Goal: Task Accomplishment & Management: Complete application form

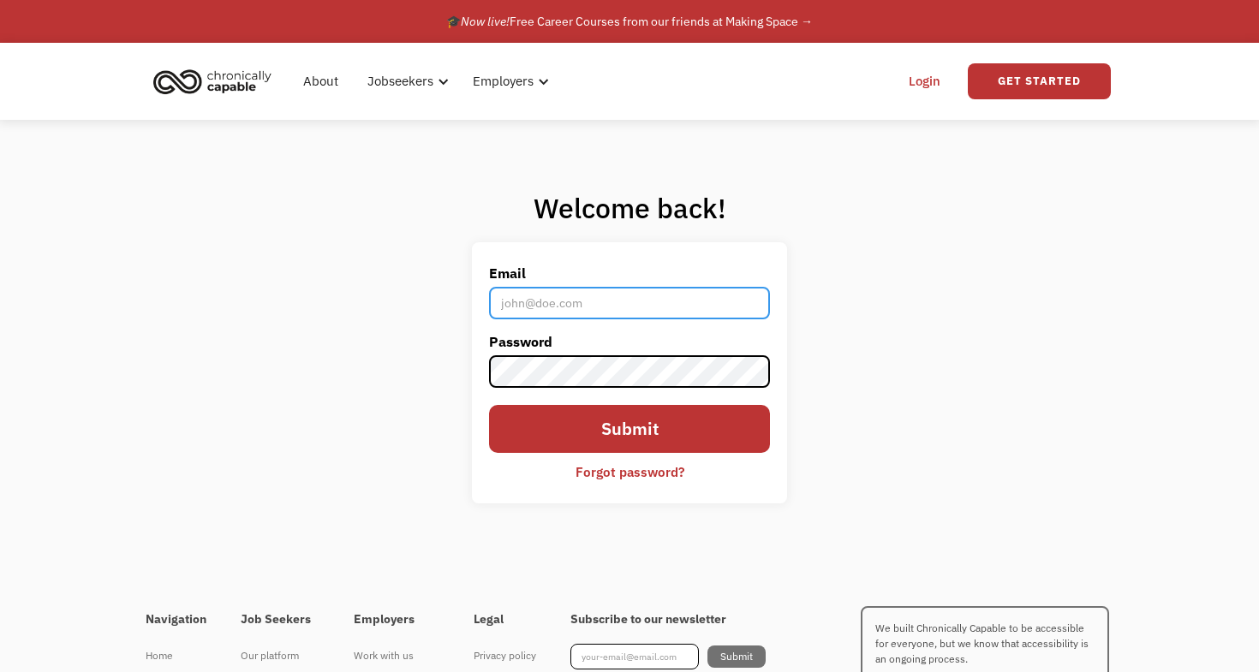
type input "[EMAIL_ADDRESS][DOMAIN_NAME]"
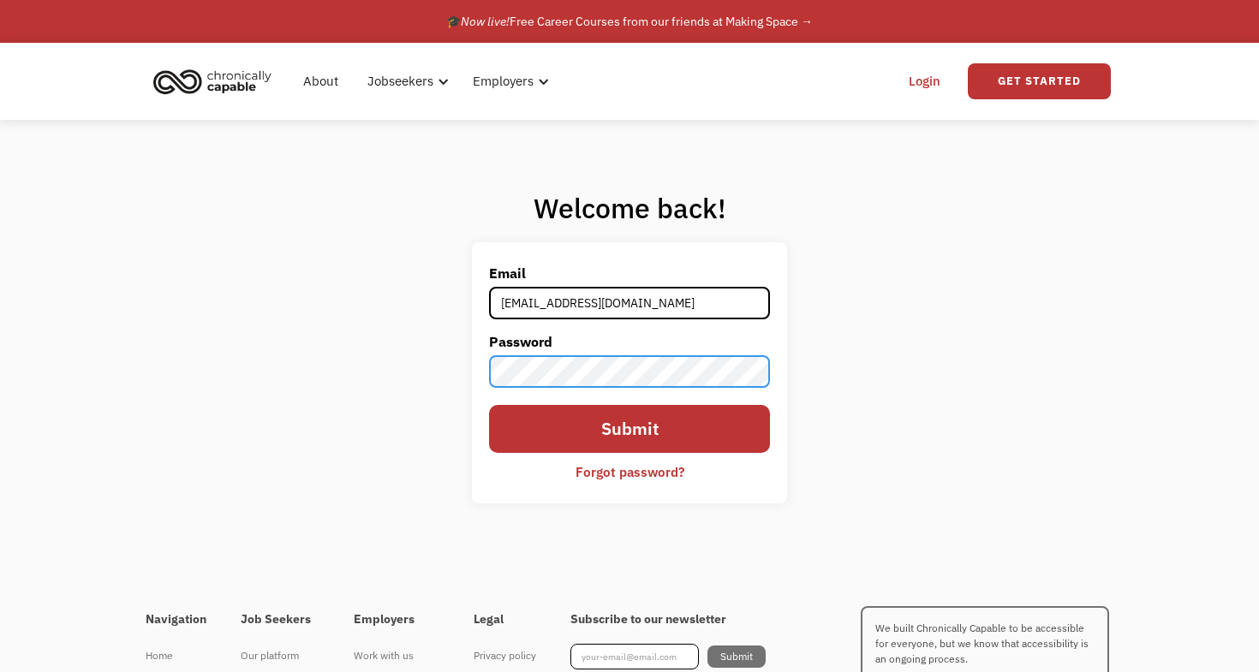
click at [629, 429] on input "Submit" at bounding box center [629, 428] width 281 height 47
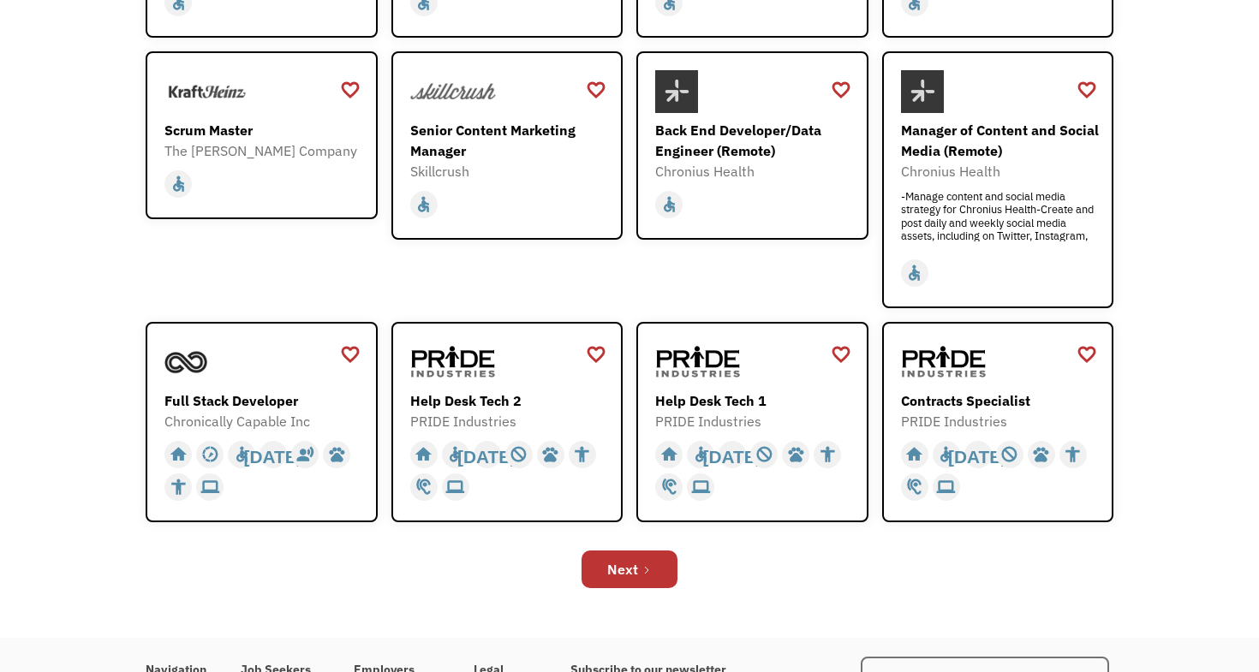
scroll to position [435, 0]
click at [654, 563] on link "Next" at bounding box center [630, 569] width 96 height 38
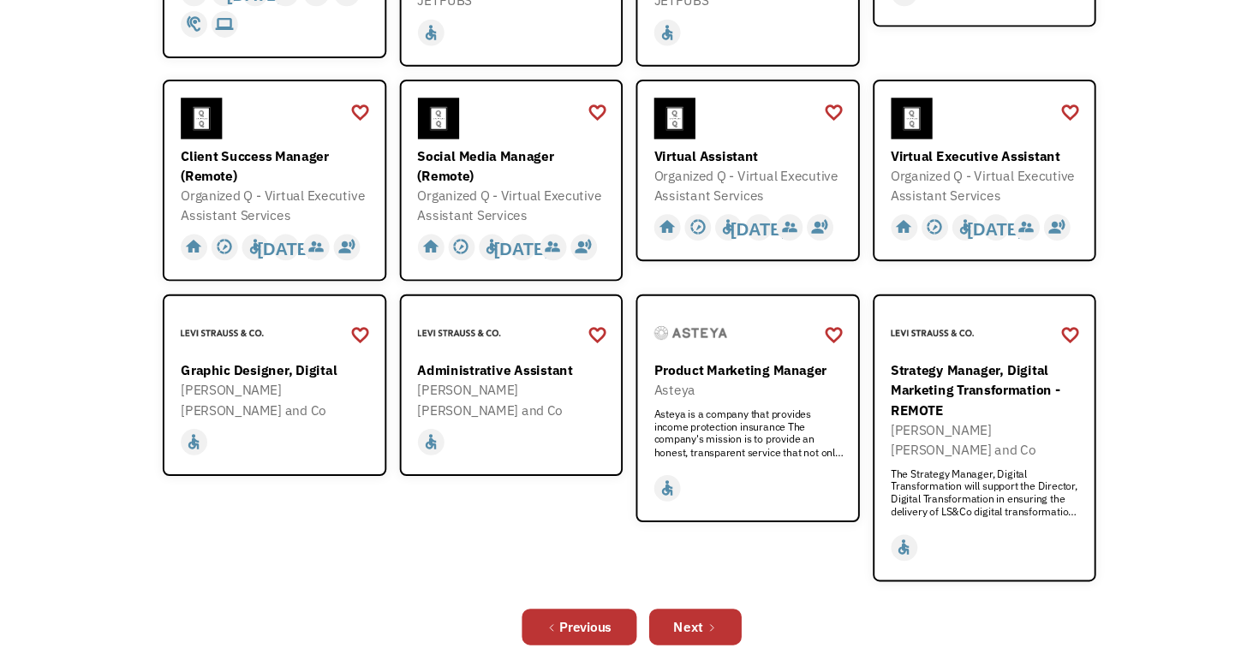
scroll to position [448, 0]
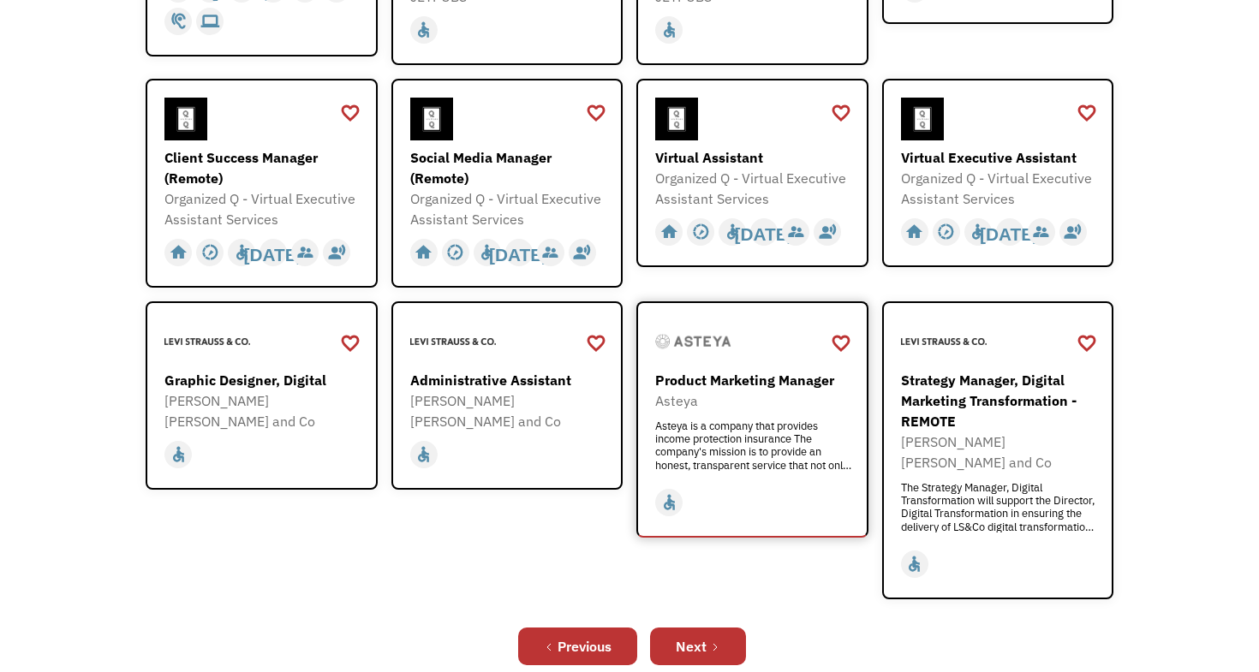
click at [745, 370] on div "Product Marketing Manager" at bounding box center [754, 380] width 199 height 21
click at [474, 391] on div "[PERSON_NAME] [PERSON_NAME] and Co" at bounding box center [509, 411] width 199 height 41
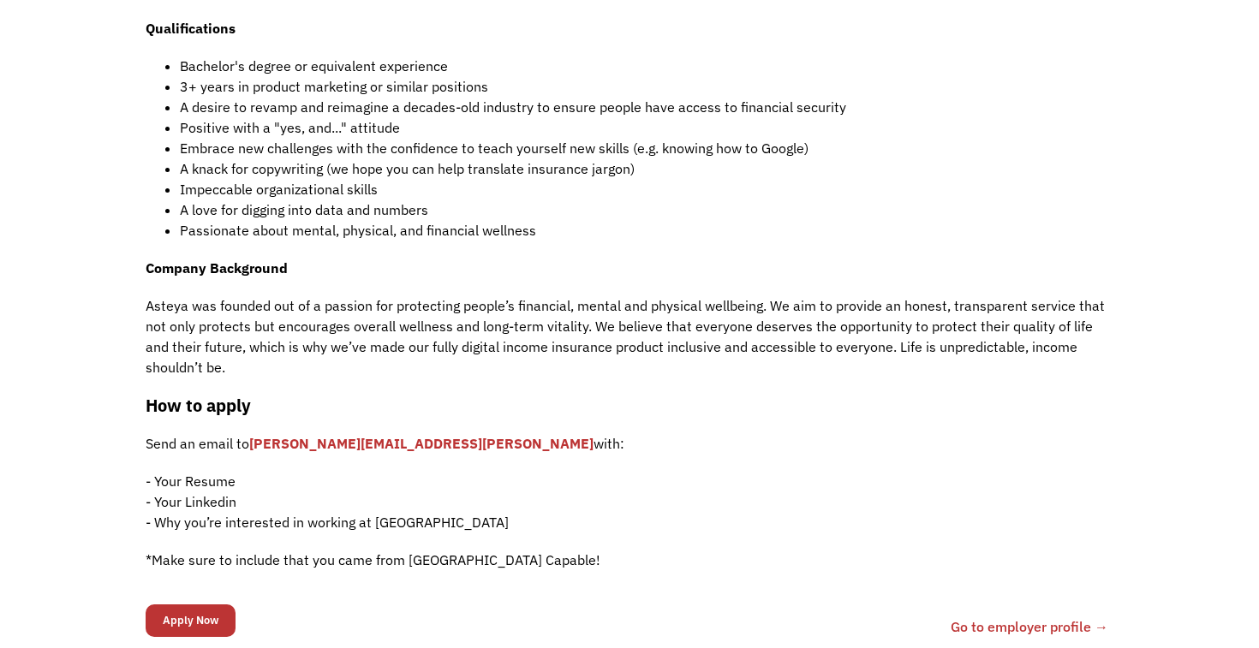
scroll to position [724, 0]
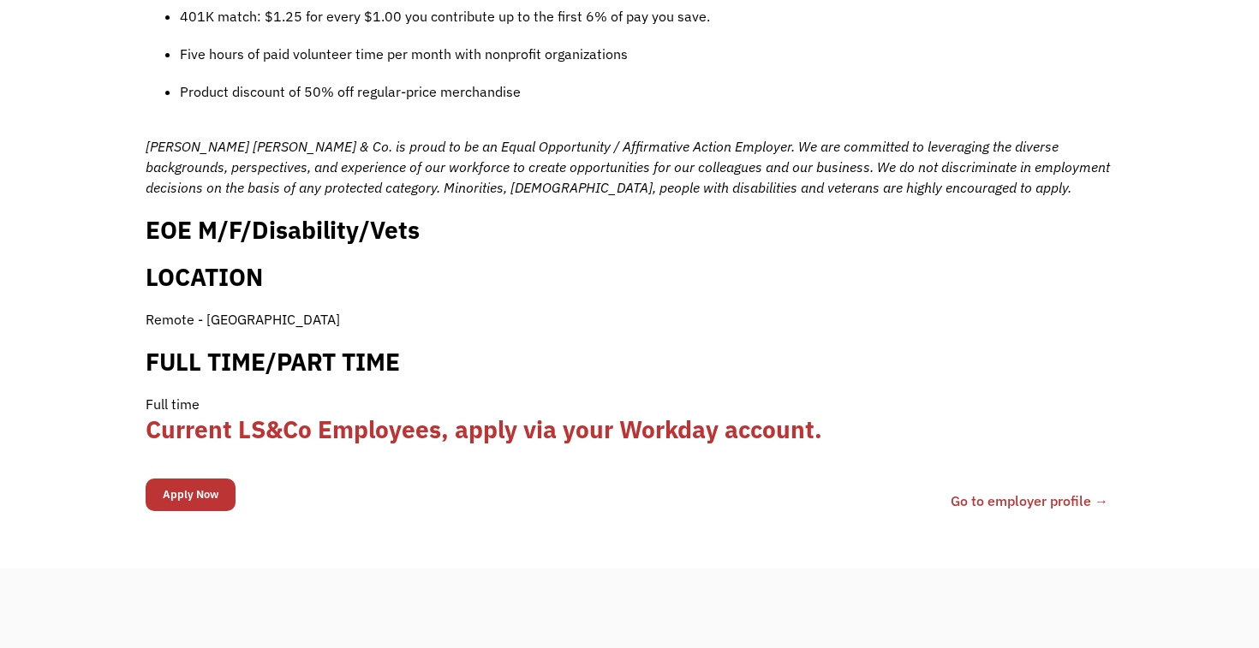
scroll to position [1633, 0]
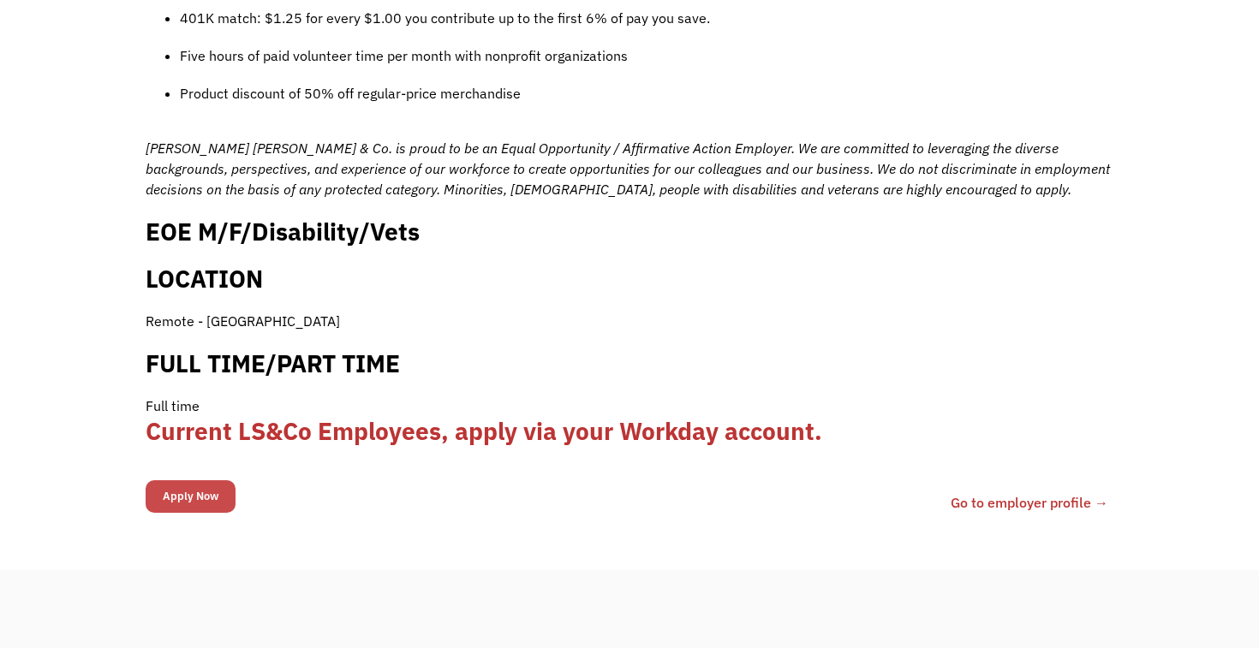
click at [182, 480] on input "Apply Now" at bounding box center [191, 496] width 90 height 33
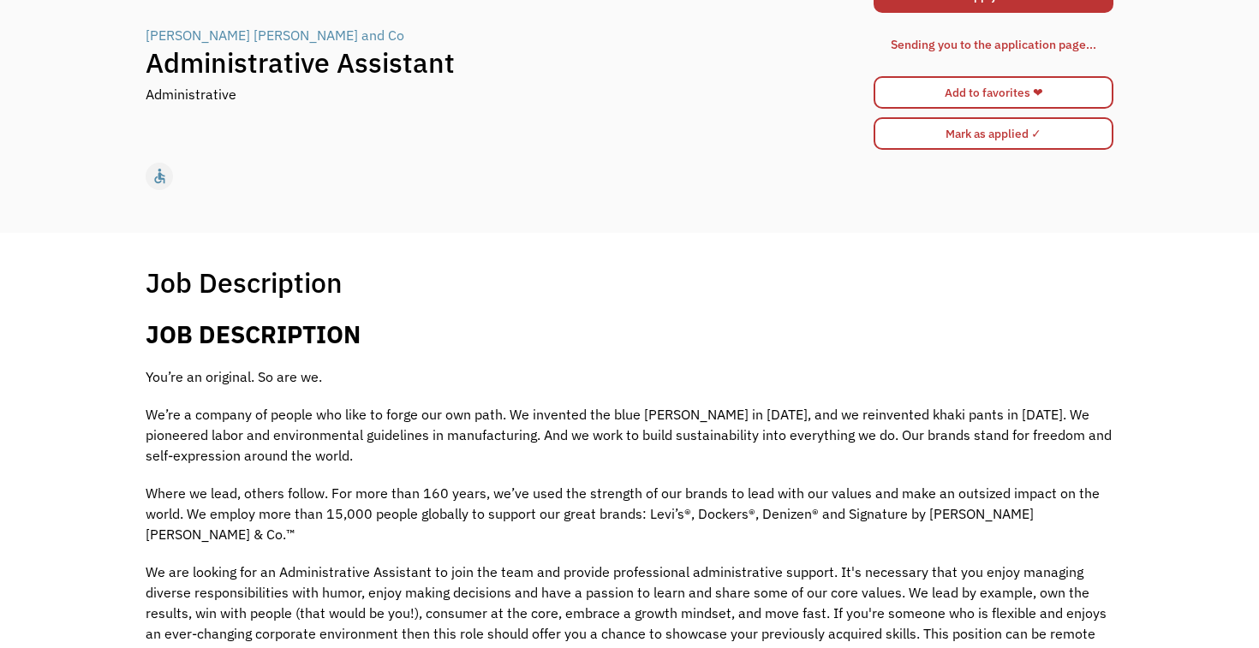
scroll to position [68, 0]
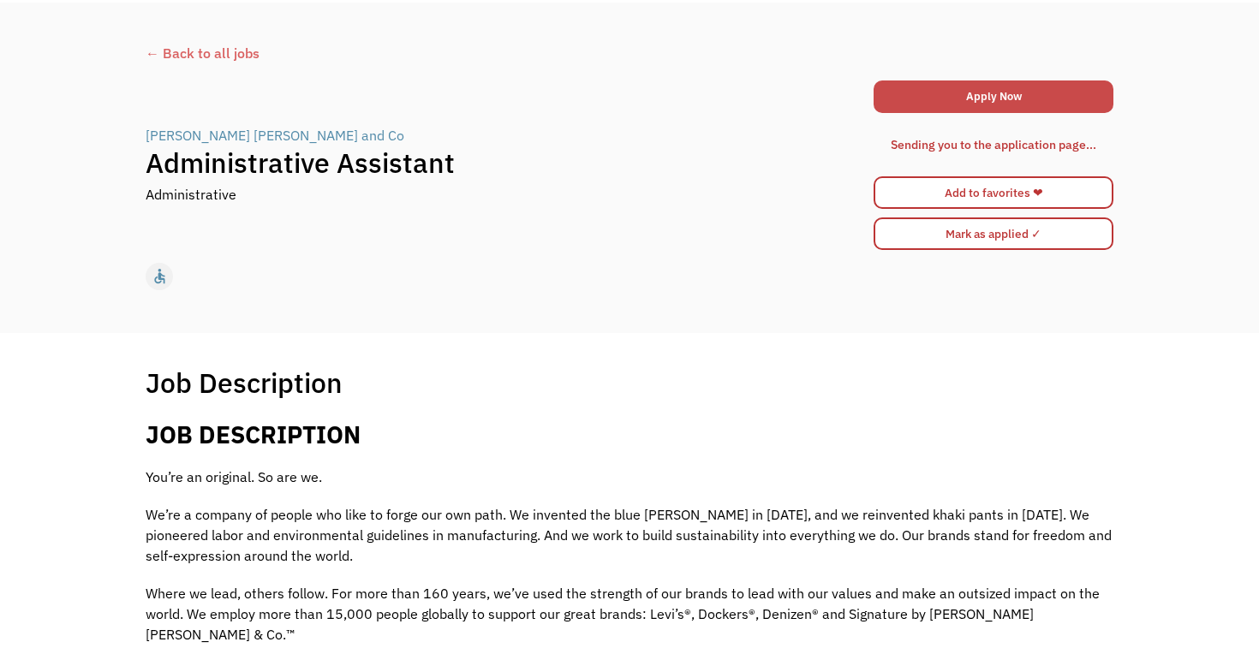
click at [886, 87] on link "Apply Now" at bounding box center [994, 97] width 240 height 33
click at [196, 58] on div "← Back to all jobs" at bounding box center [630, 53] width 968 height 21
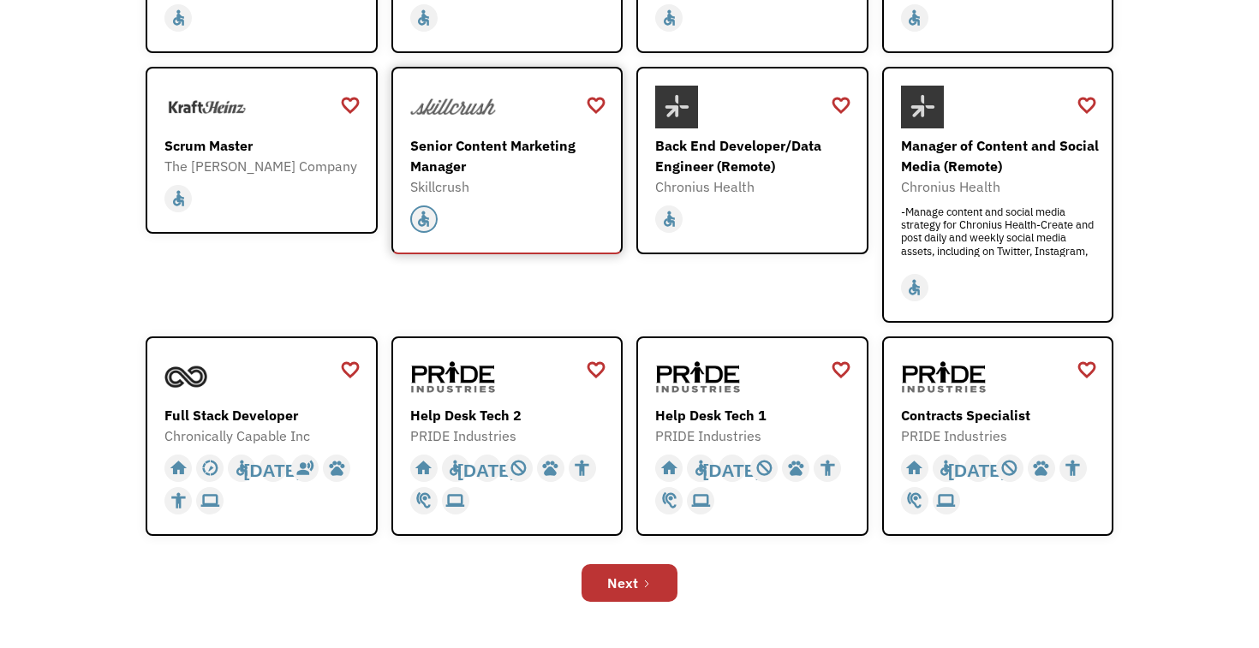
scroll to position [433, 0]
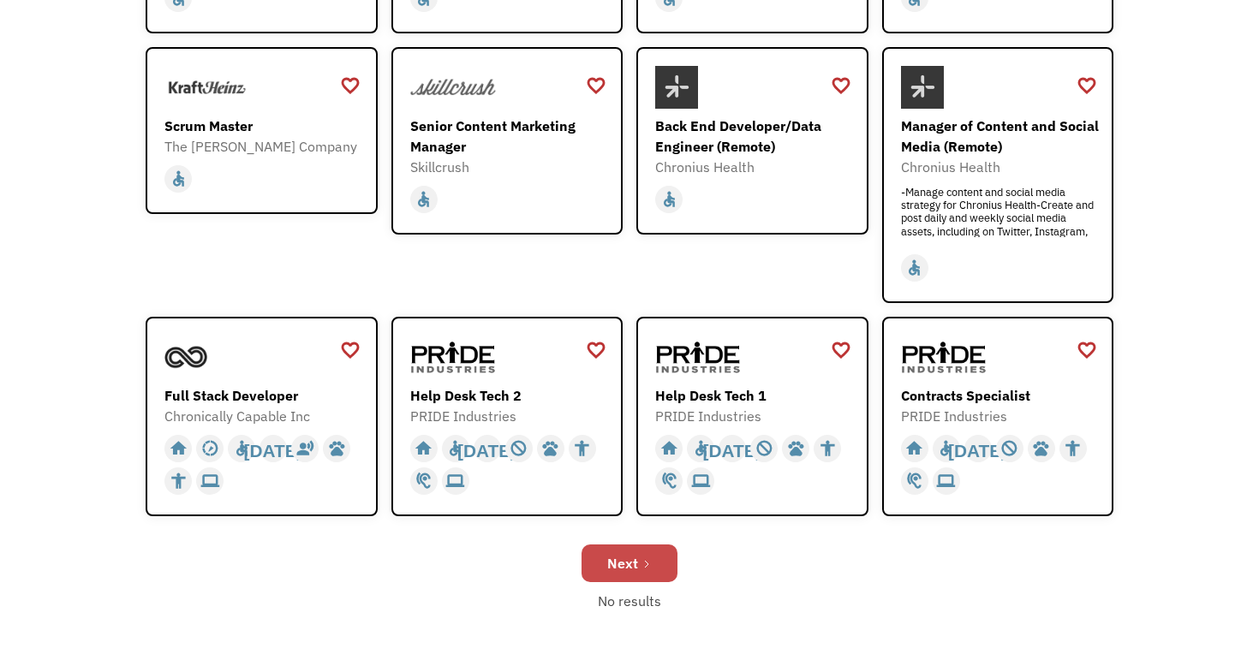
click at [613, 568] on div "Next" at bounding box center [622, 563] width 31 height 21
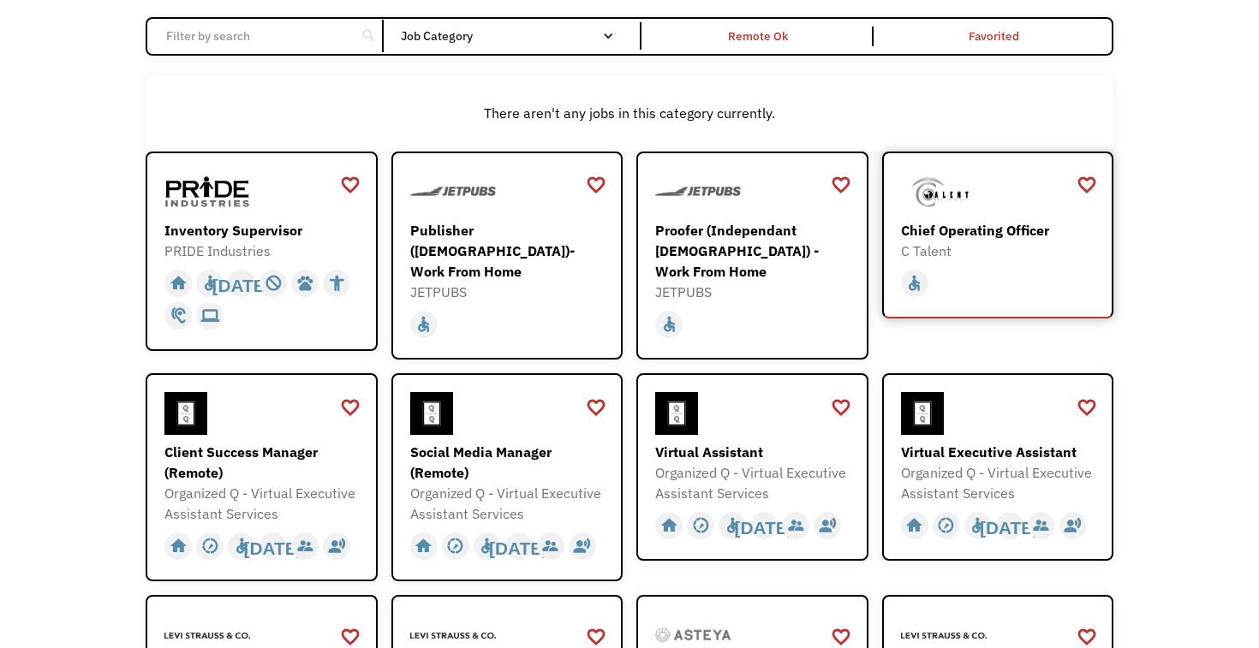
scroll to position [161, 0]
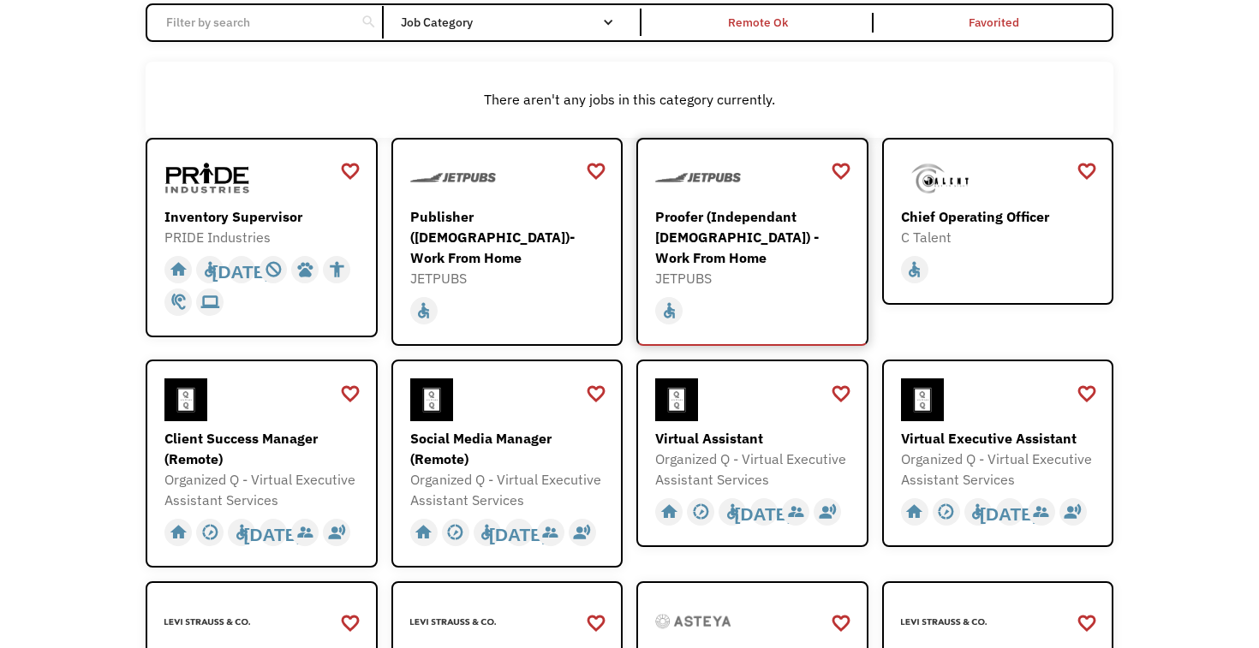
click at [759, 232] on div "Proofer (Independant [DEMOGRAPHIC_DATA]) - Work From Home" at bounding box center [754, 237] width 199 height 62
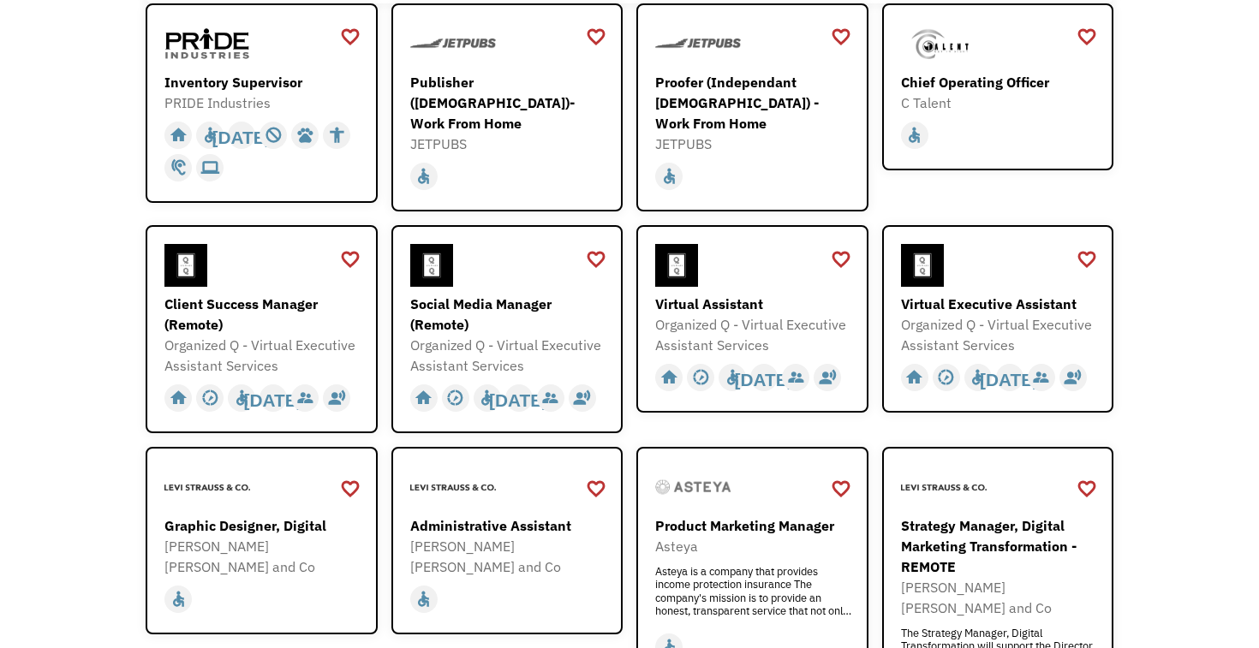
scroll to position [296, 0]
click at [261, 305] on div "Client Success Manager (Remote)" at bounding box center [263, 313] width 199 height 41
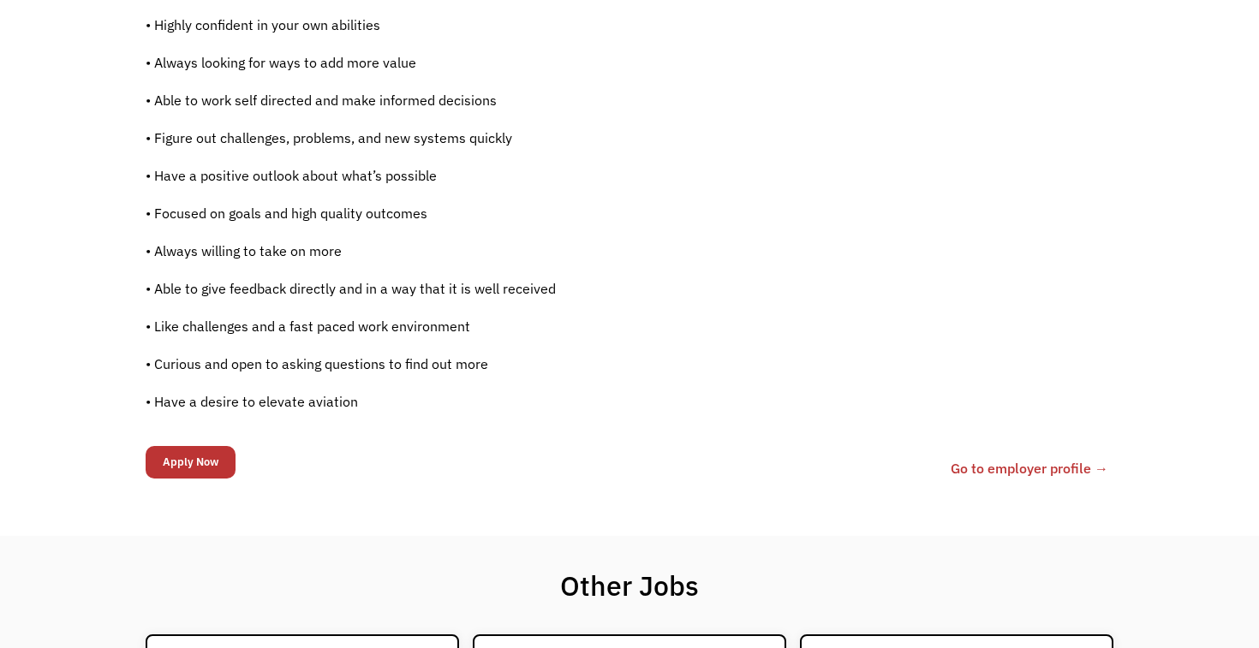
scroll to position [1163, 0]
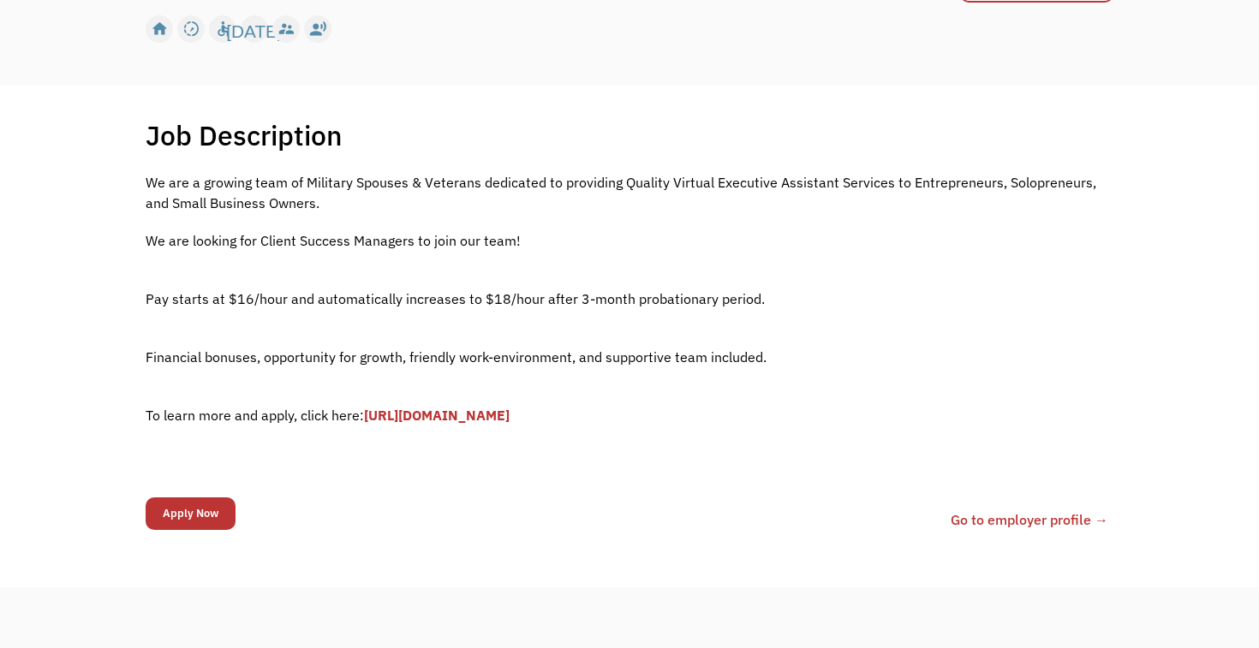
scroll to position [264, 0]
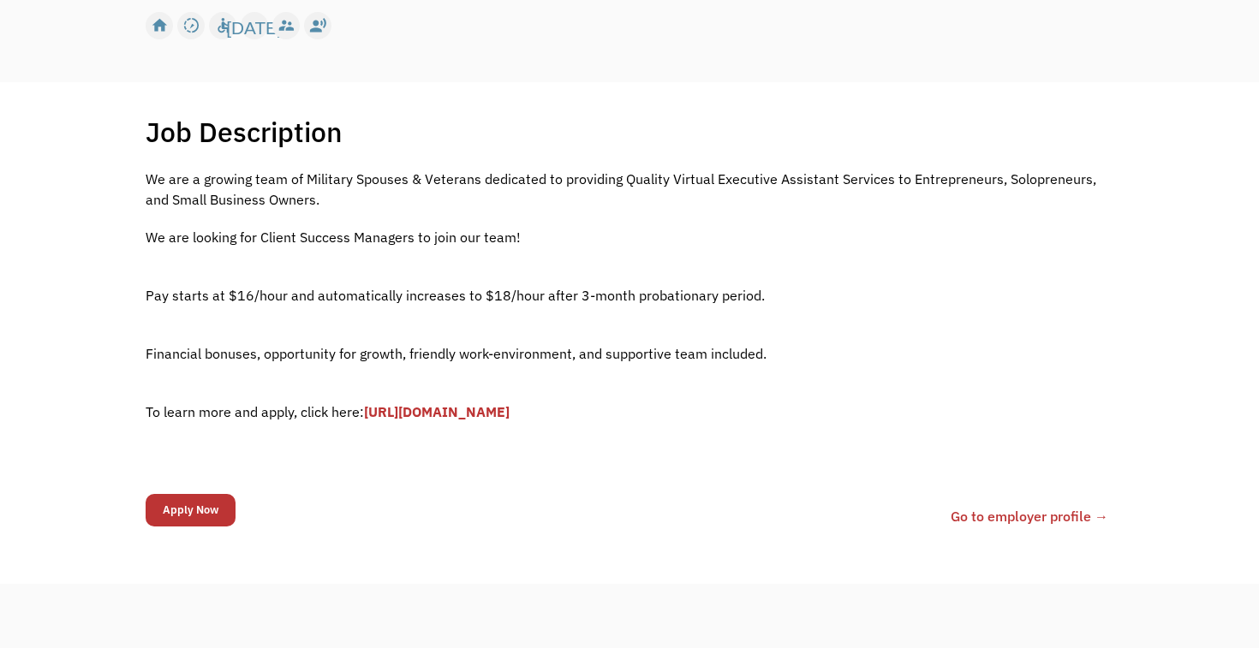
click at [472, 417] on link "[URL][DOMAIN_NAME]" at bounding box center [437, 411] width 146 height 17
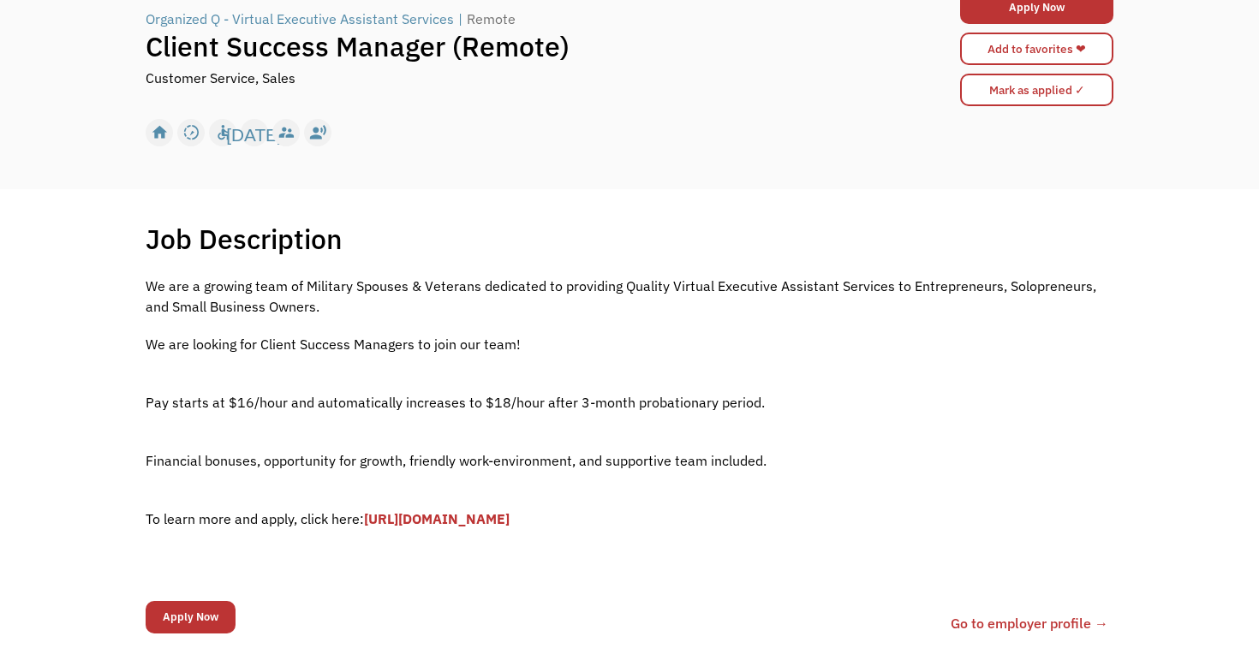
scroll to position [143, 0]
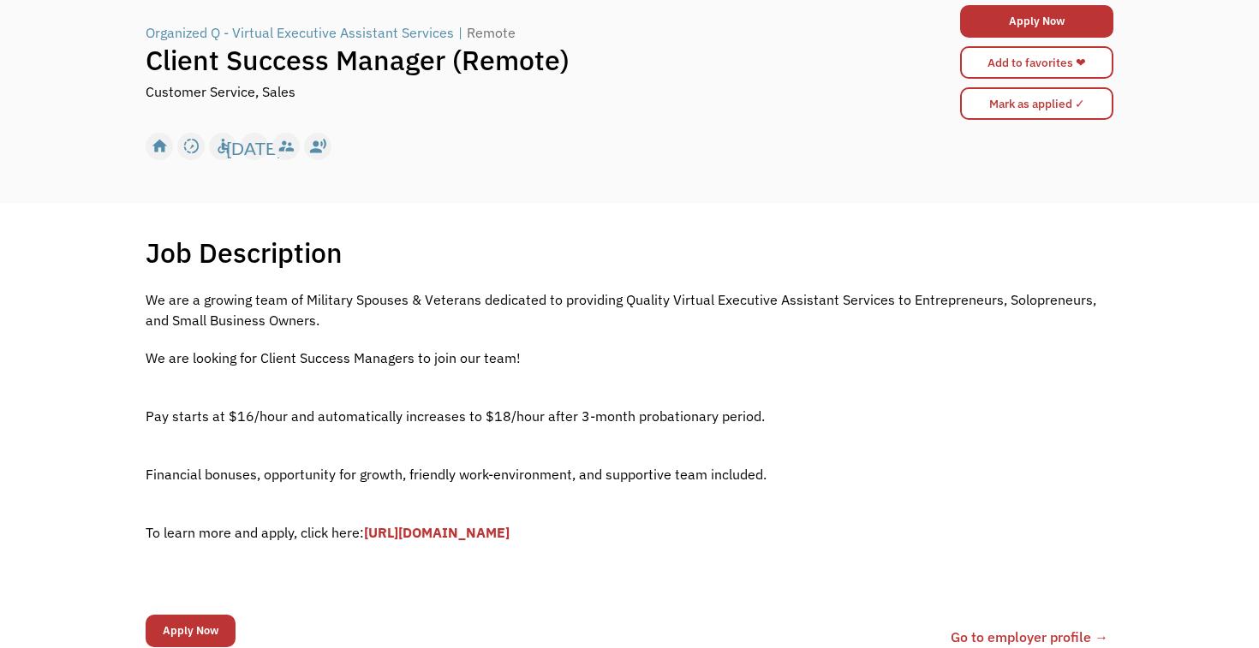
click at [989, 630] on link "Go to employer profile →" at bounding box center [1030, 637] width 158 height 21
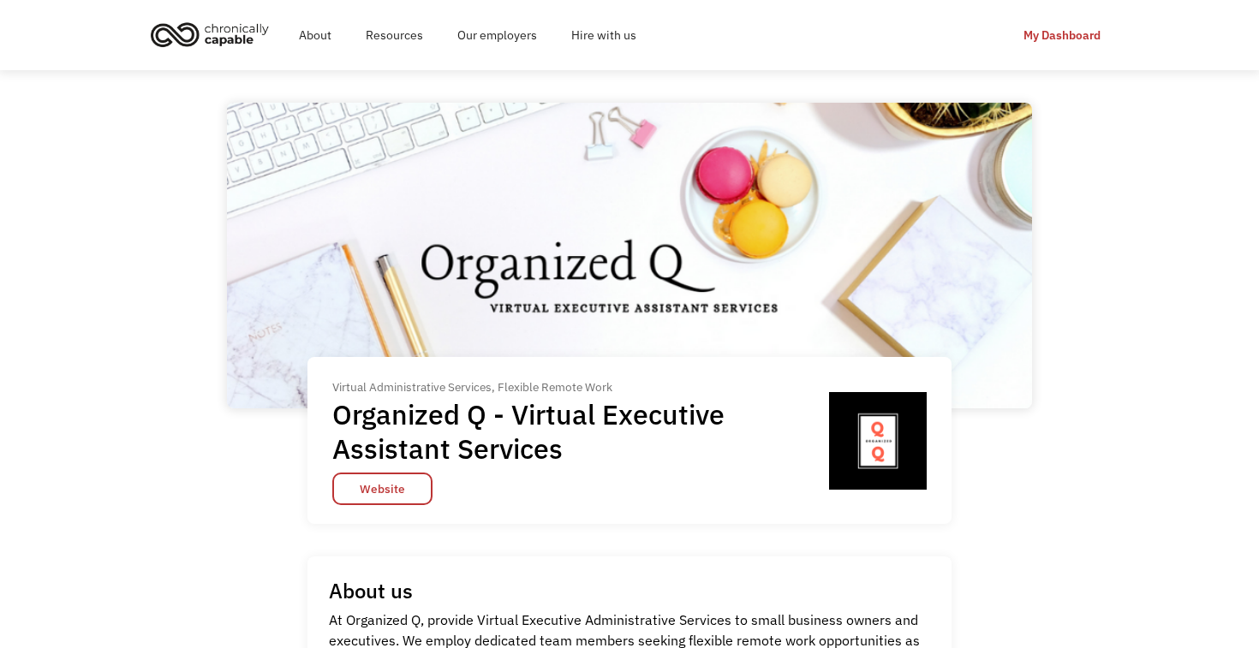
click at [905, 40] on div "About Resources Store Our employers Hire with us My Dashboard My Dashboard" at bounding box center [630, 35] width 968 height 55
